Goal: Transaction & Acquisition: Purchase product/service

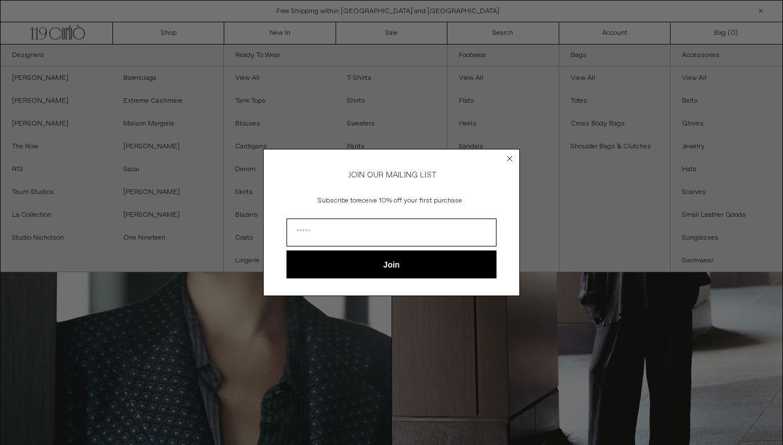
click at [507, 157] on circle "Close dialog" at bounding box center [510, 158] width 11 height 11
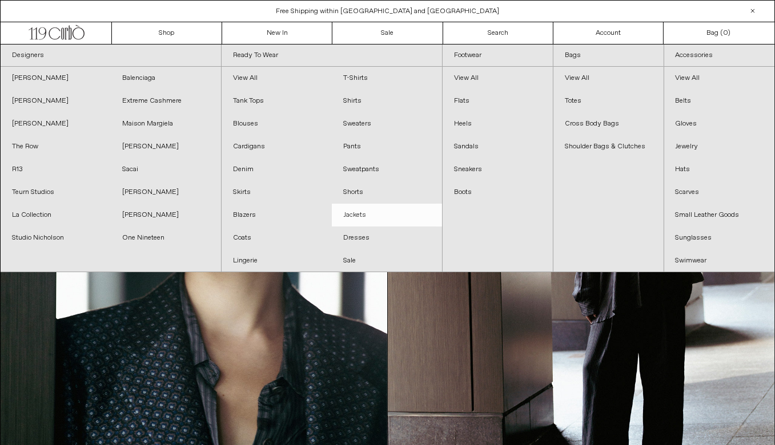
click at [364, 215] on link "Jackets" at bounding box center [387, 215] width 110 height 23
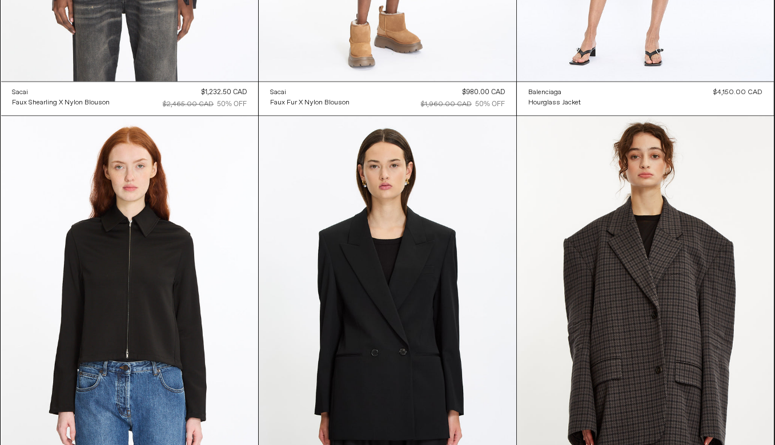
scroll to position [3026, 0]
